Goal: Task Accomplishment & Management: Manage account settings

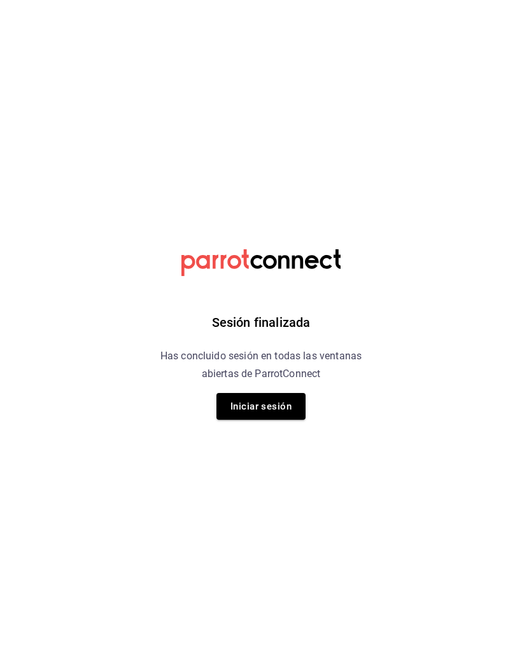
click at [258, 419] on button "Iniciar sesión" at bounding box center [260, 406] width 89 height 27
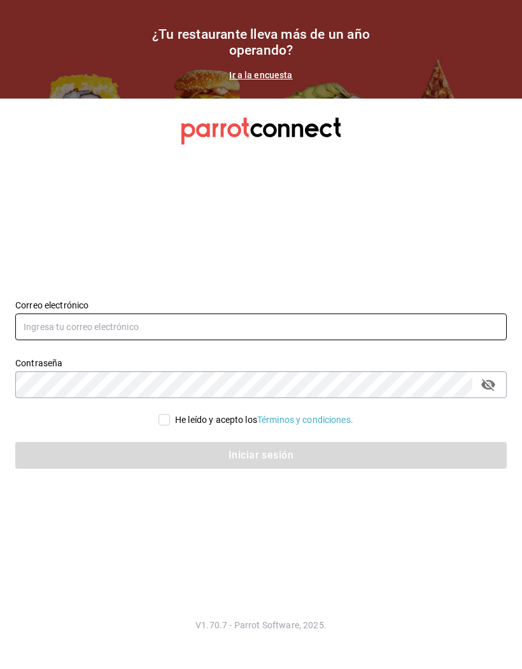
click at [232, 340] on input "text" at bounding box center [260, 327] width 491 height 27
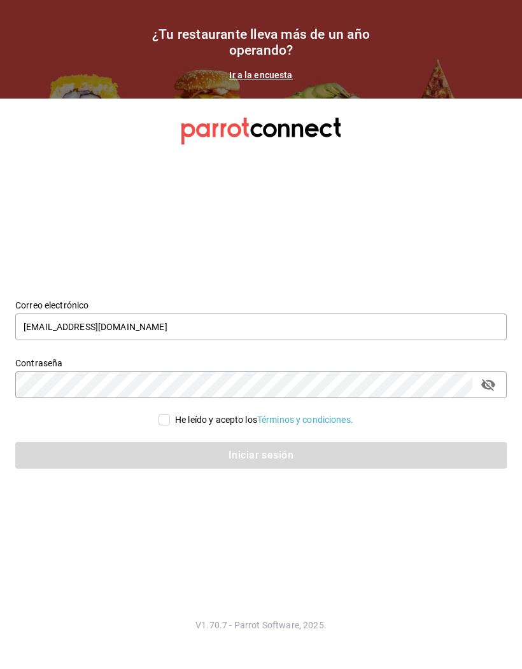
type input "[EMAIL_ADDRESS][DOMAIN_NAME]"
click at [167, 426] on input "He leído y acepto los Términos y condiciones." at bounding box center [163, 419] width 11 height 11
checkbox input "true"
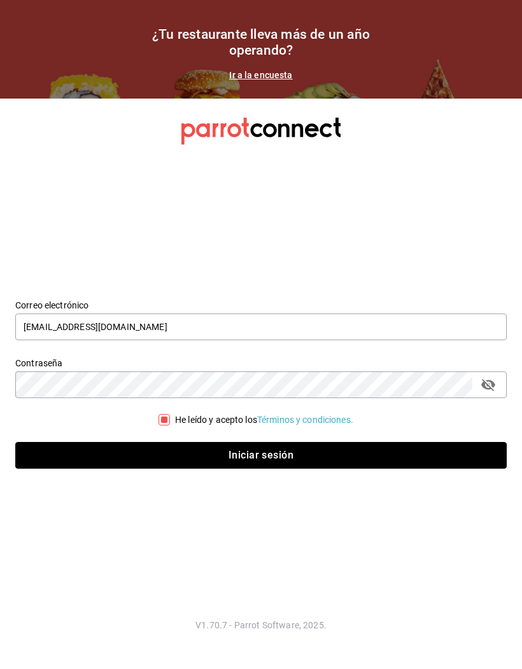
click at [240, 469] on button "Iniciar sesión" at bounding box center [260, 455] width 491 height 27
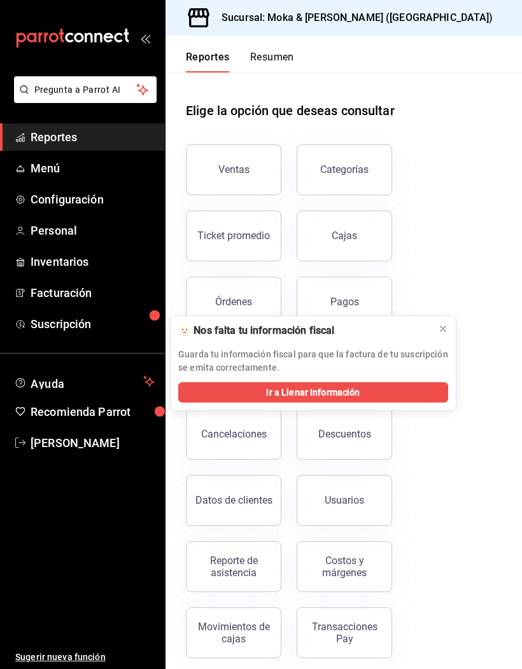
click at [448, 329] on button at bounding box center [443, 329] width 20 height 20
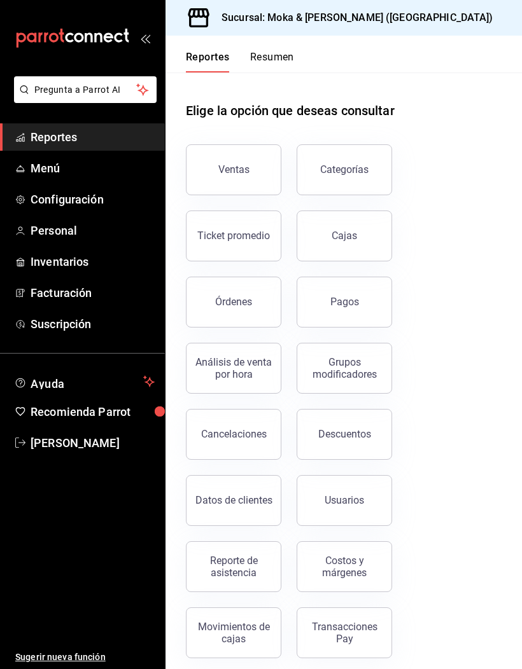
click at [260, 298] on button "Órdenes" at bounding box center [233, 302] width 95 height 51
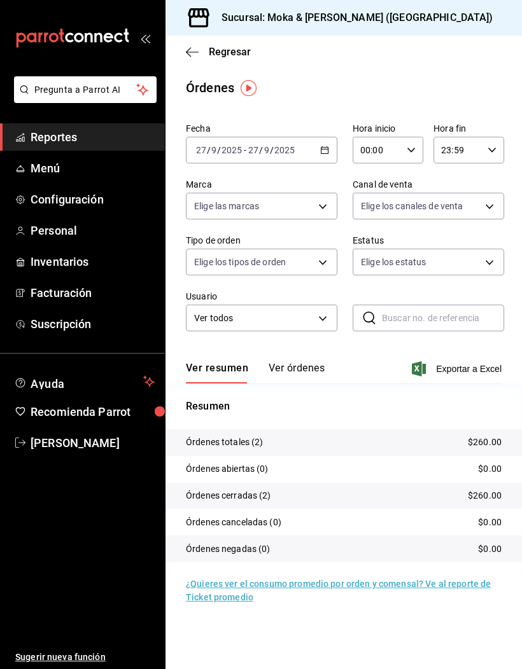
click at [302, 378] on button "Ver órdenes" at bounding box center [296, 373] width 56 height 22
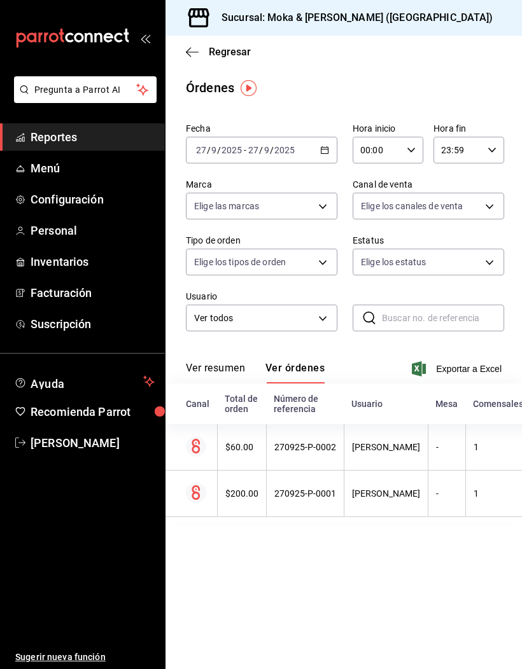
click at [420, 457] on th "Jorge Andres Garcia Magdaleno" at bounding box center [385, 447] width 84 height 46
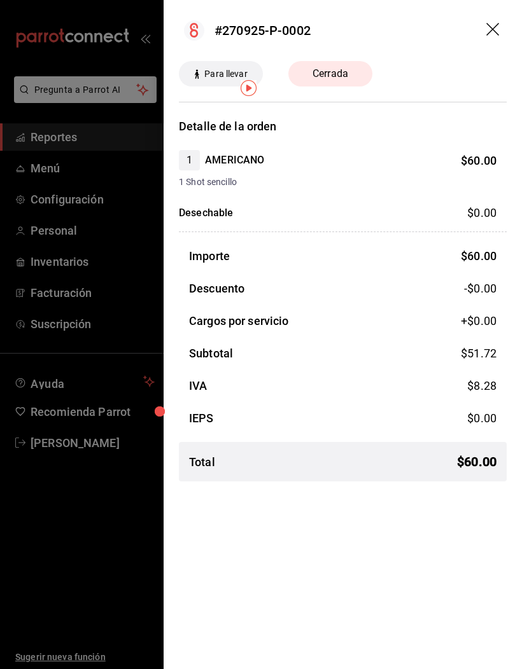
click at [493, 20] on header "#270925-P-0002" at bounding box center [342, 30] width 358 height 61
click at [493, 29] on icon "drag" at bounding box center [492, 29] width 13 height 13
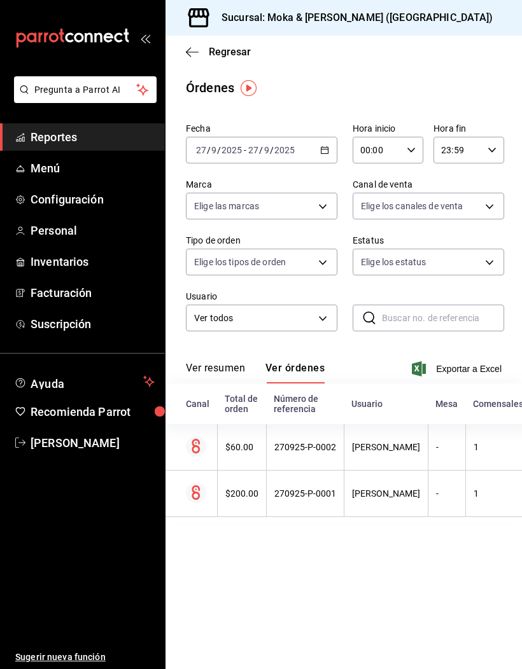
click at [186, 50] on icon "button" at bounding box center [192, 51] width 13 height 11
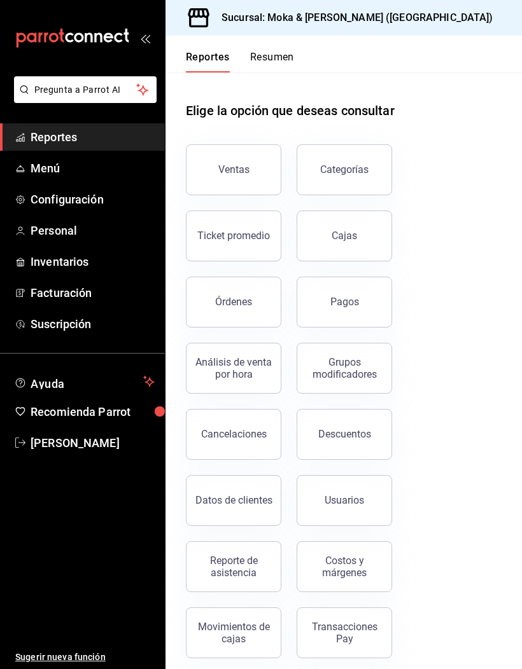
click at [382, 288] on button "Pagos" at bounding box center [343, 302] width 95 height 51
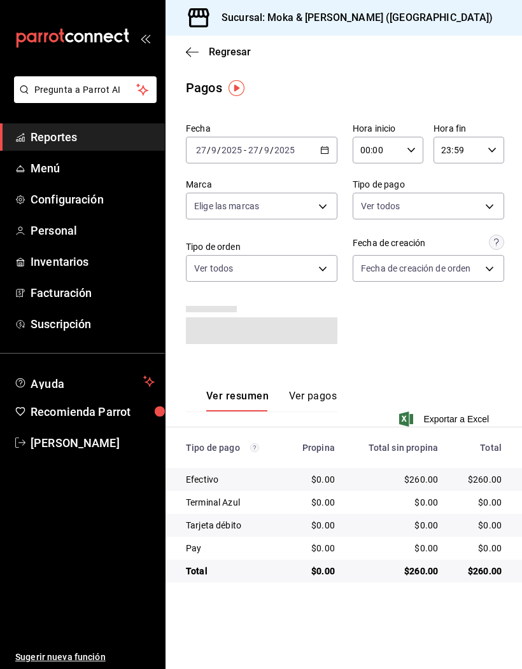
click at [326, 390] on button "Ver pagos" at bounding box center [313, 401] width 48 height 22
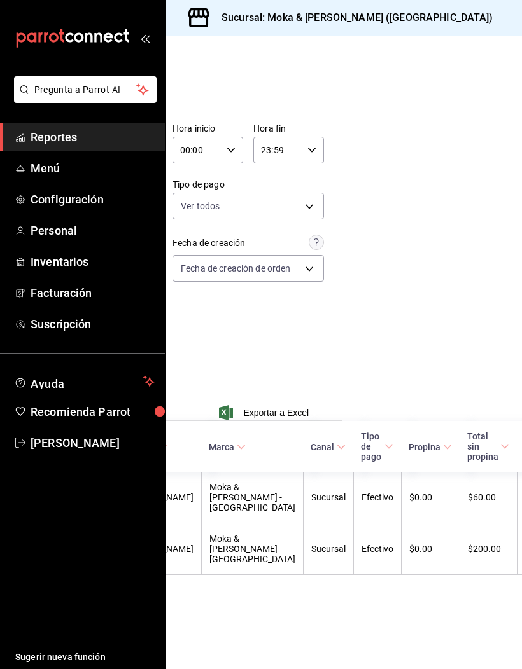
scroll to position [0, 179]
click at [73, 239] on link "Personal" at bounding box center [82, 230] width 165 height 27
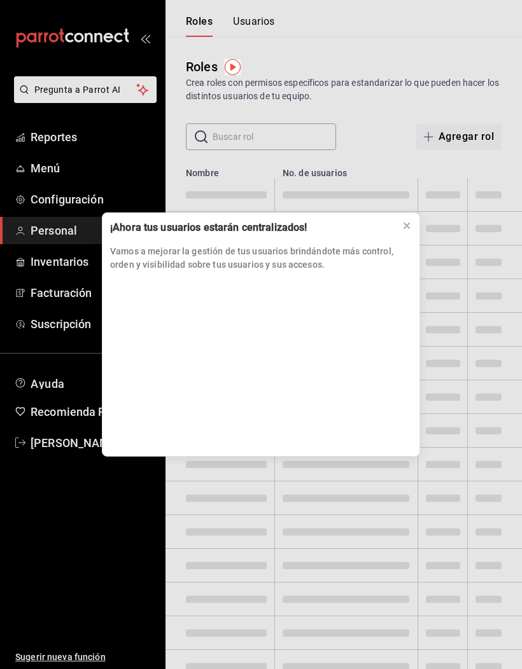
click at [408, 234] on button at bounding box center [406, 226] width 20 height 20
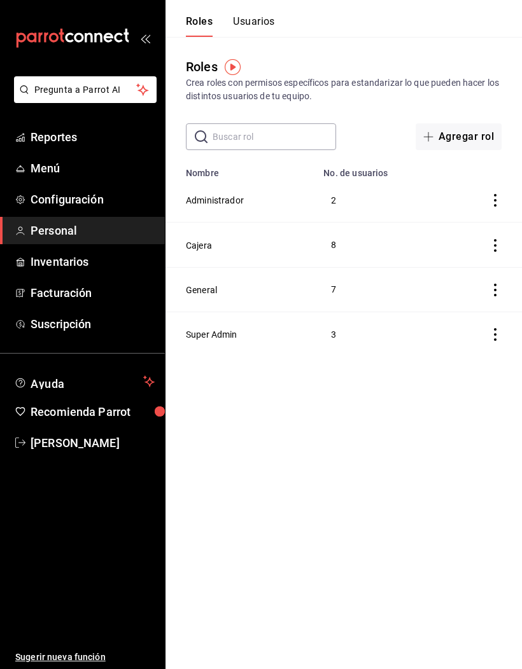
click at [253, 24] on button "Usuarios" at bounding box center [254, 26] width 42 height 22
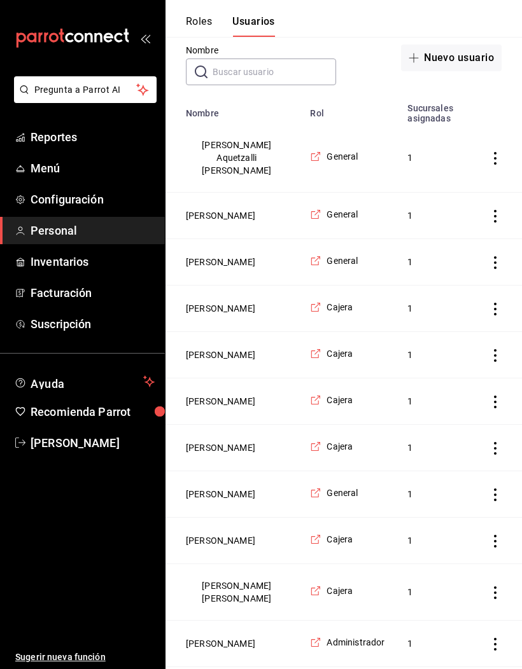
scroll to position [121, 0]
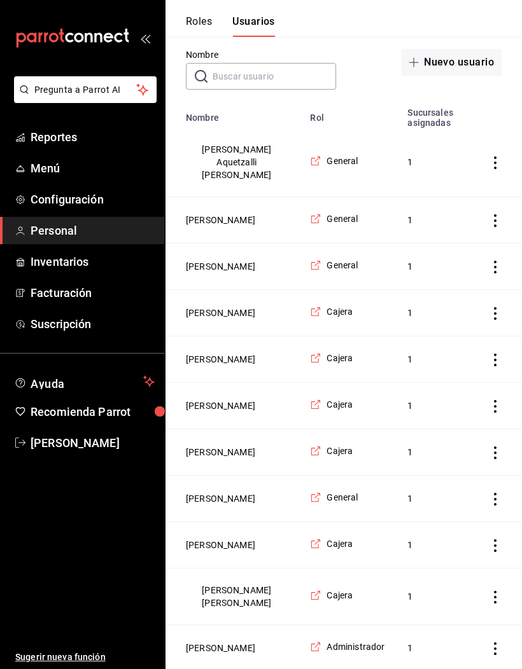
click at [255, 319] on button "Jorge Andres Garcia Magdaleno" at bounding box center [220, 313] width 69 height 13
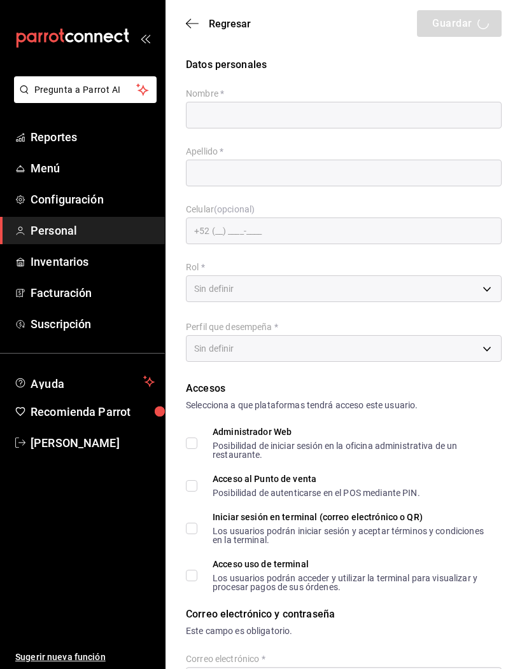
type input "Jorge Andres"
type input "Garcia Magdaleno"
checkbox input "true"
type input "mokakofi14@gmail.com"
type input "2708"
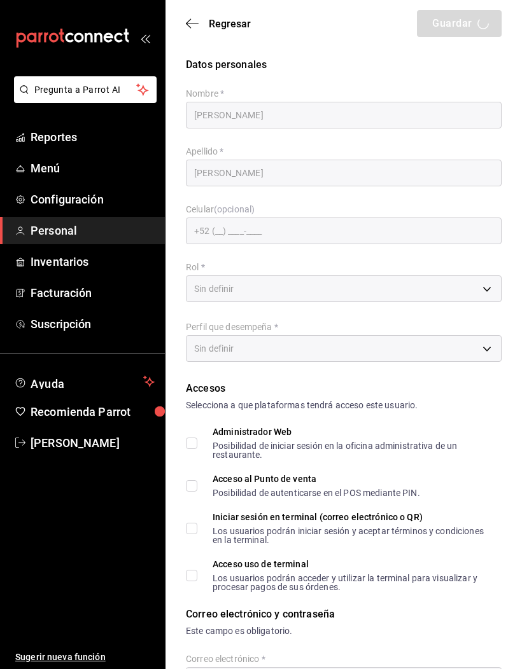
type input "+52 (52) 4772-8169"
type input "1d2d5573-84d0-4041-bda8-696dd6318640"
type input "WAITER"
checkbox input "true"
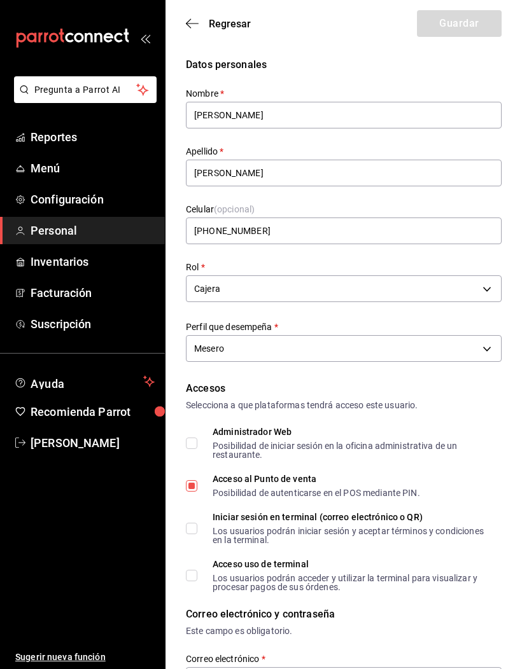
click at [415, 289] on body "Pregunta a Parrot AI Reportes Menú Configuración Personal Inventarios Facturaci…" at bounding box center [261, 667] width 522 height 1334
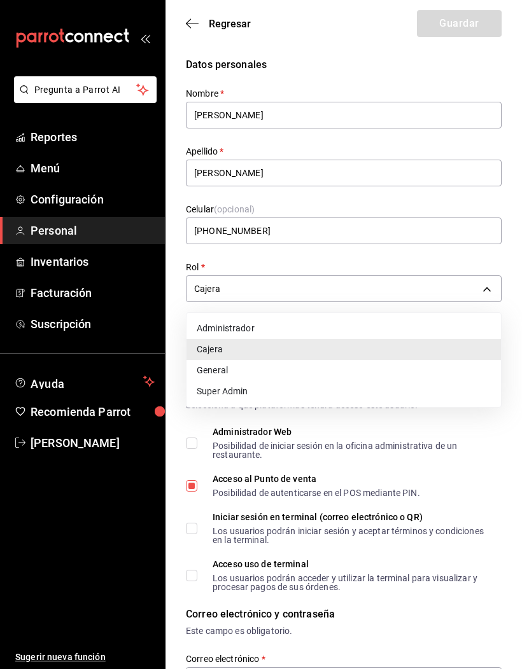
click at [261, 336] on li "Administrador" at bounding box center [343, 328] width 314 height 21
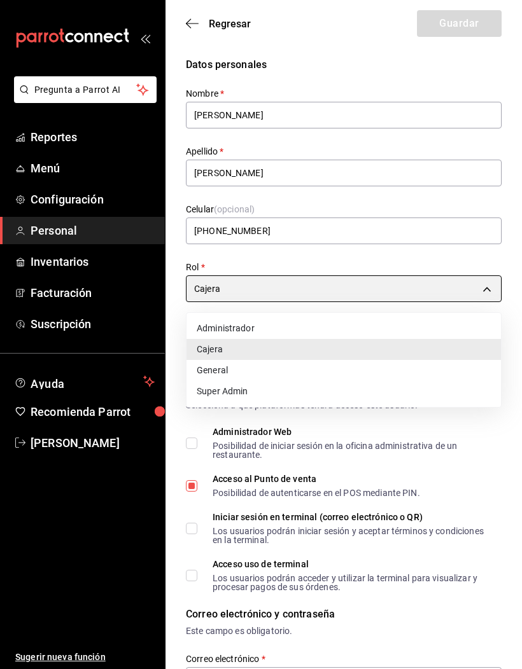
type input "c0095501-c9cb-4113-9c13-f2e7178faa23"
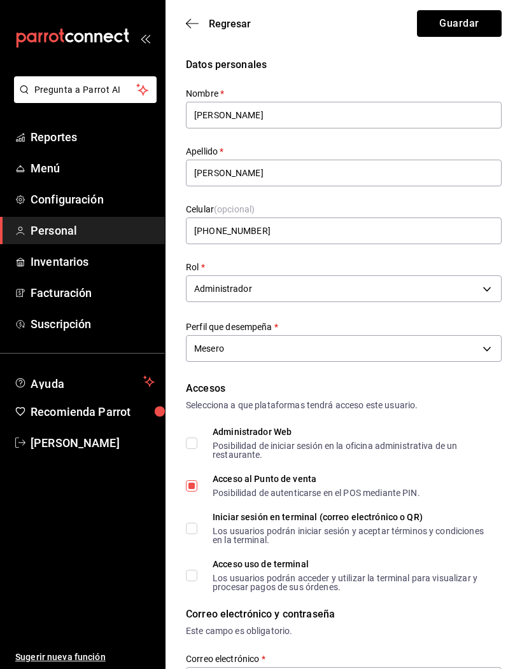
click at [473, 28] on button "Guardar" at bounding box center [459, 23] width 85 height 27
